Goal: Navigation & Orientation: Go to known website

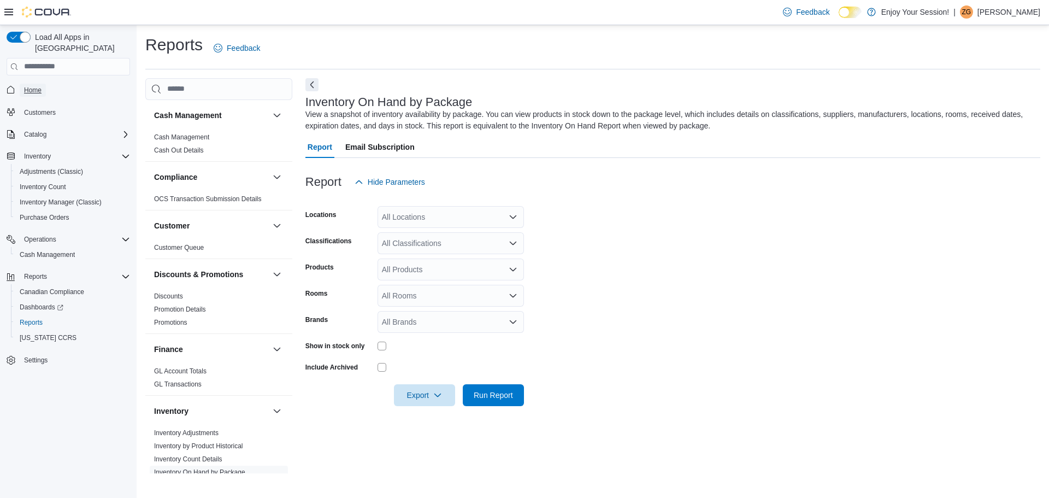
click at [30, 84] on span "Home" at bounding box center [32, 90] width 17 height 13
